Goal: Task Accomplishment & Management: Manage account settings

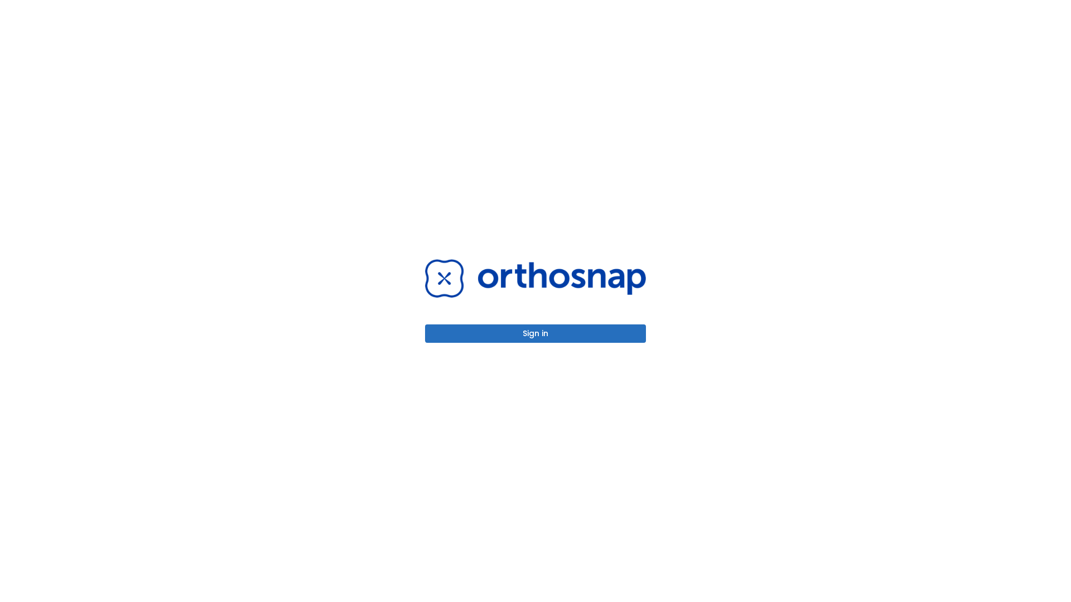
click at [535, 334] on button "Sign in" at bounding box center [535, 334] width 221 height 18
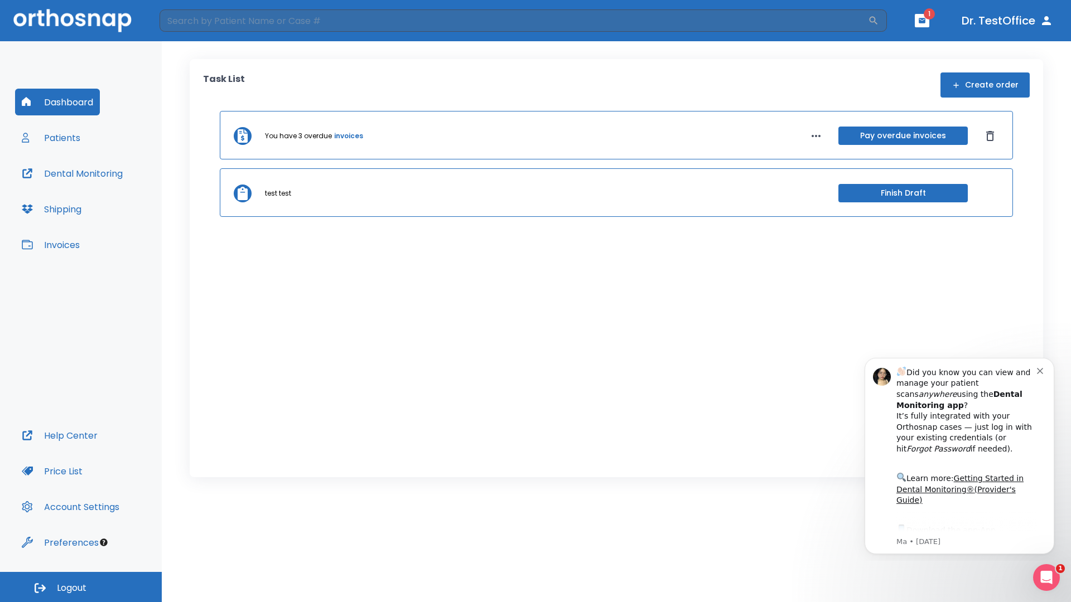
click at [81, 587] on span "Logout" at bounding box center [72, 588] width 30 height 12
